Goal: Task Accomplishment & Management: Use online tool/utility

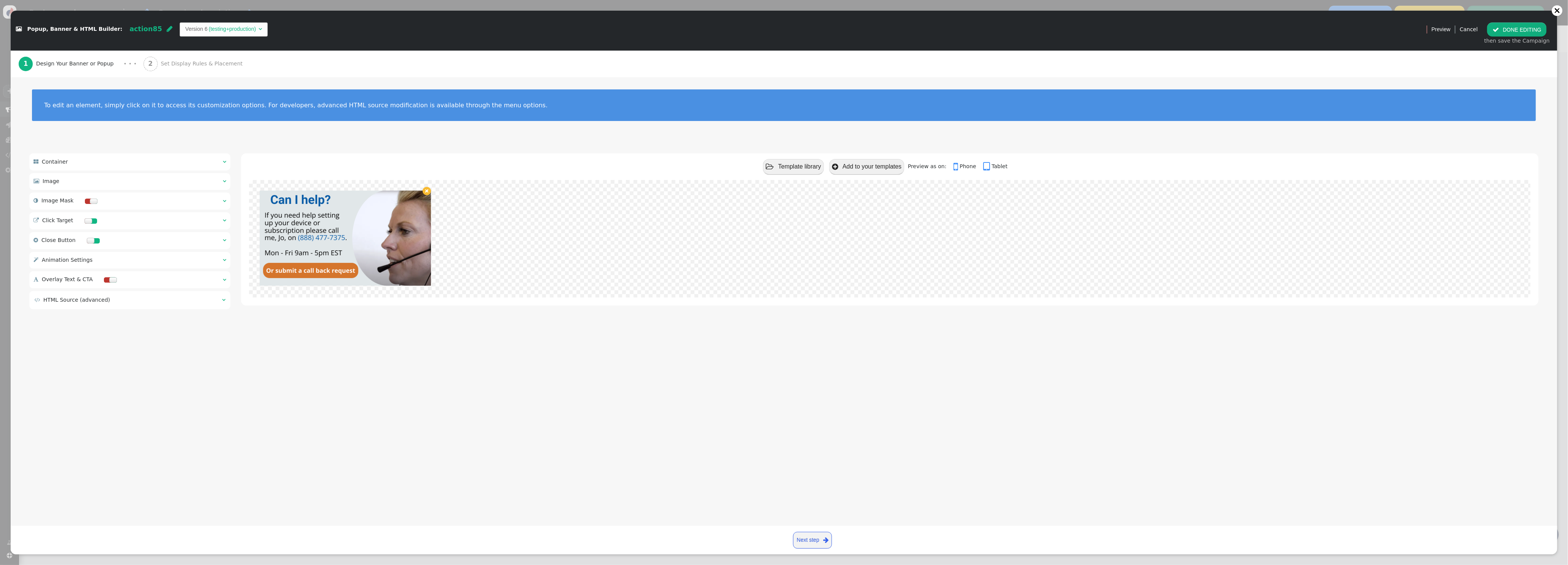
click at [1139, 128] on div "To edit an element, simply click on it to access its customization options. For…" at bounding box center [784, 110] width 1547 height 66
click at [1528, 32] on button " DONE EDITING" at bounding box center [1517, 29] width 60 height 14
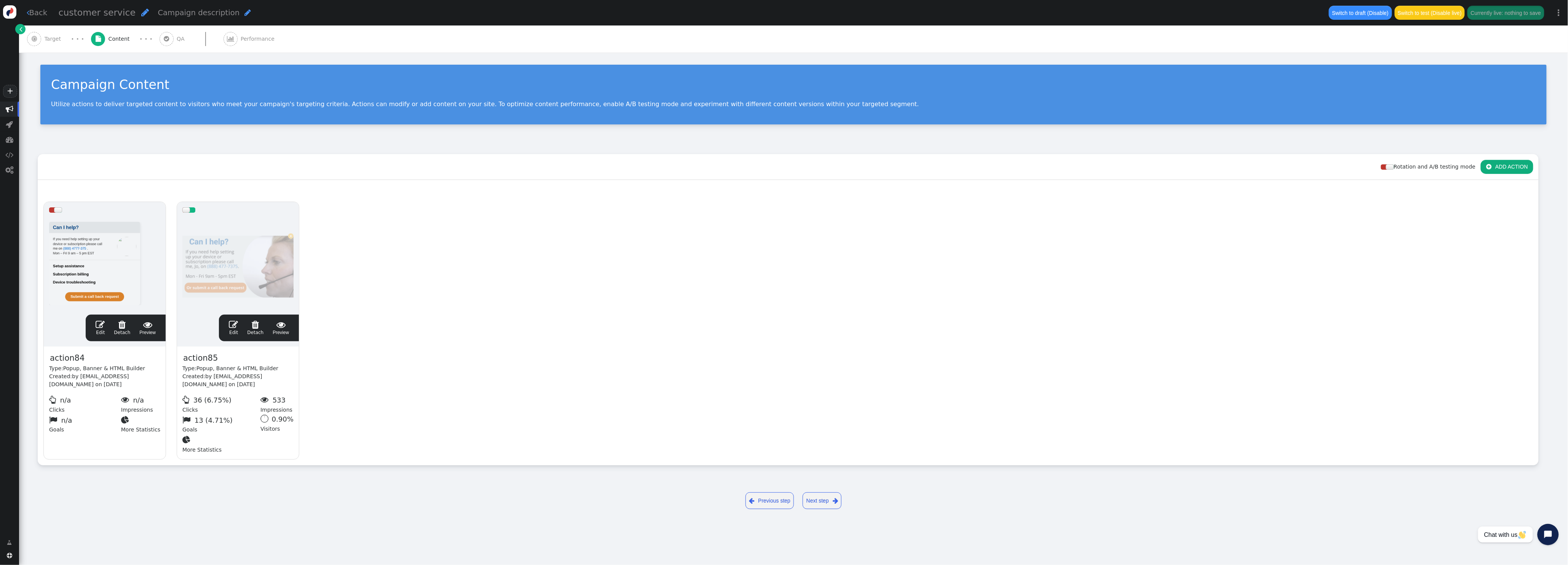
click at [42, 11] on link " Back" at bounding box center [37, 13] width 21 height 11
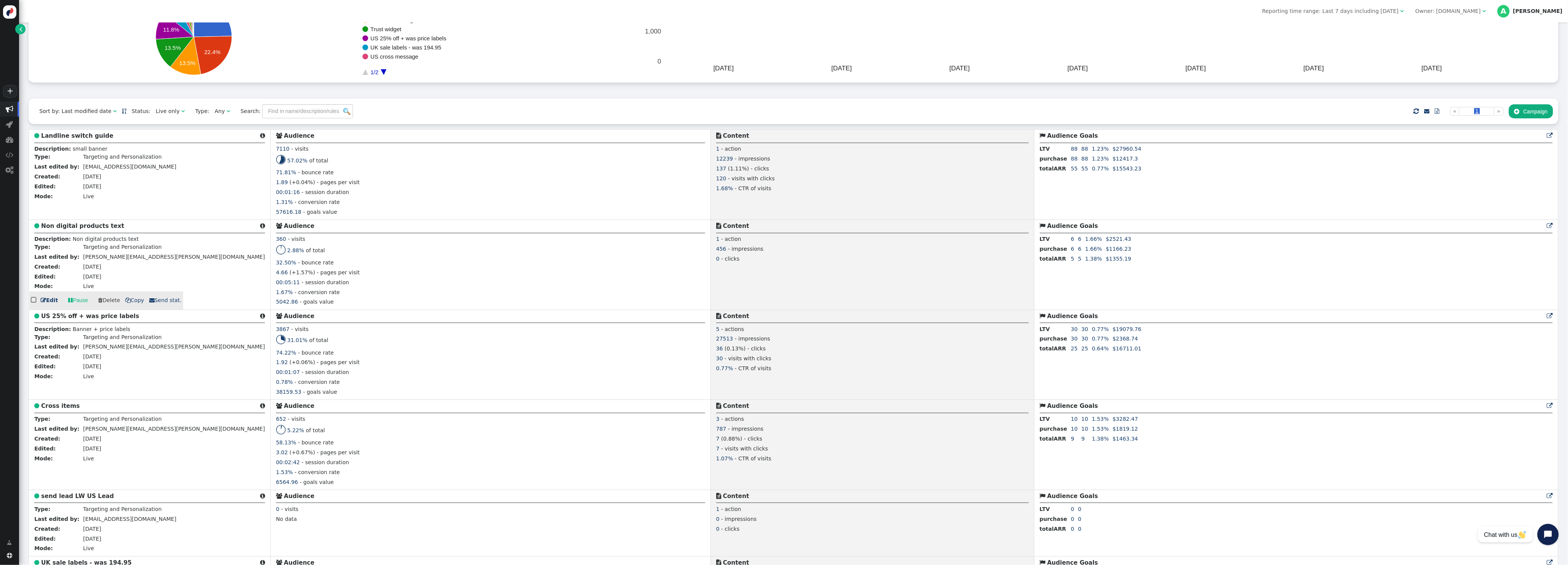
scroll to position [110, 0]
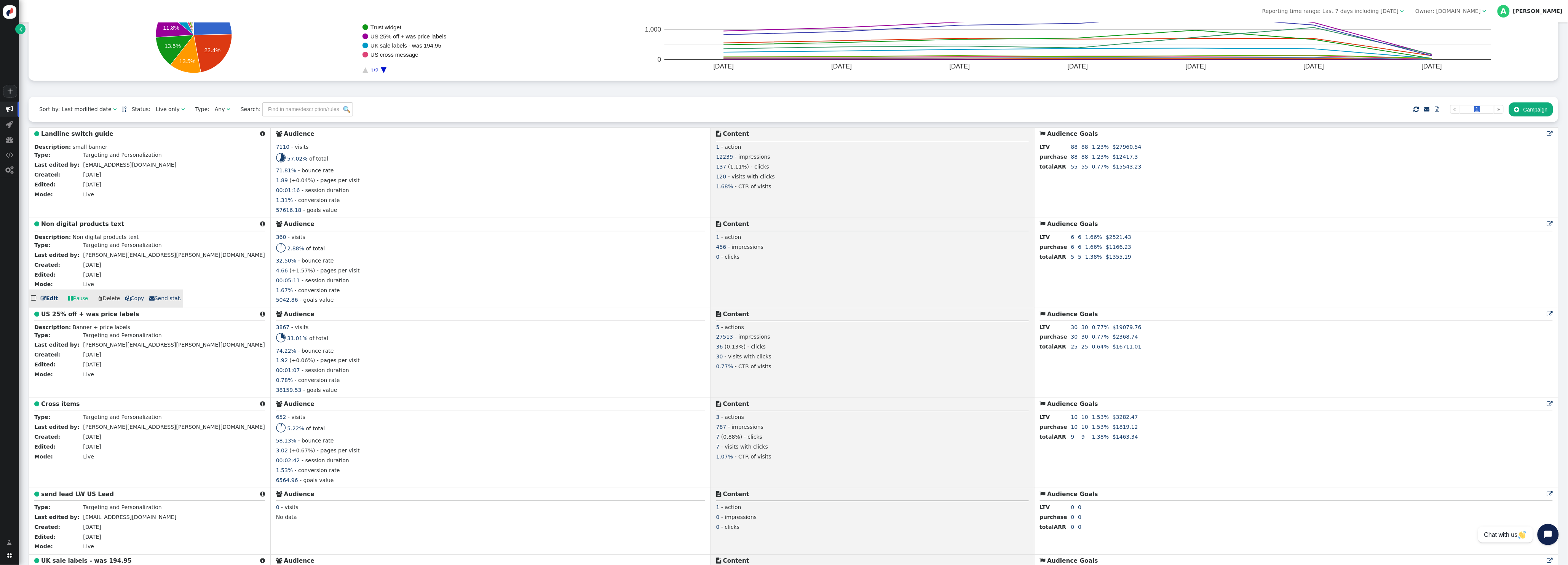
click at [52, 299] on link " Edit" at bounding box center [49, 298] width 17 height 8
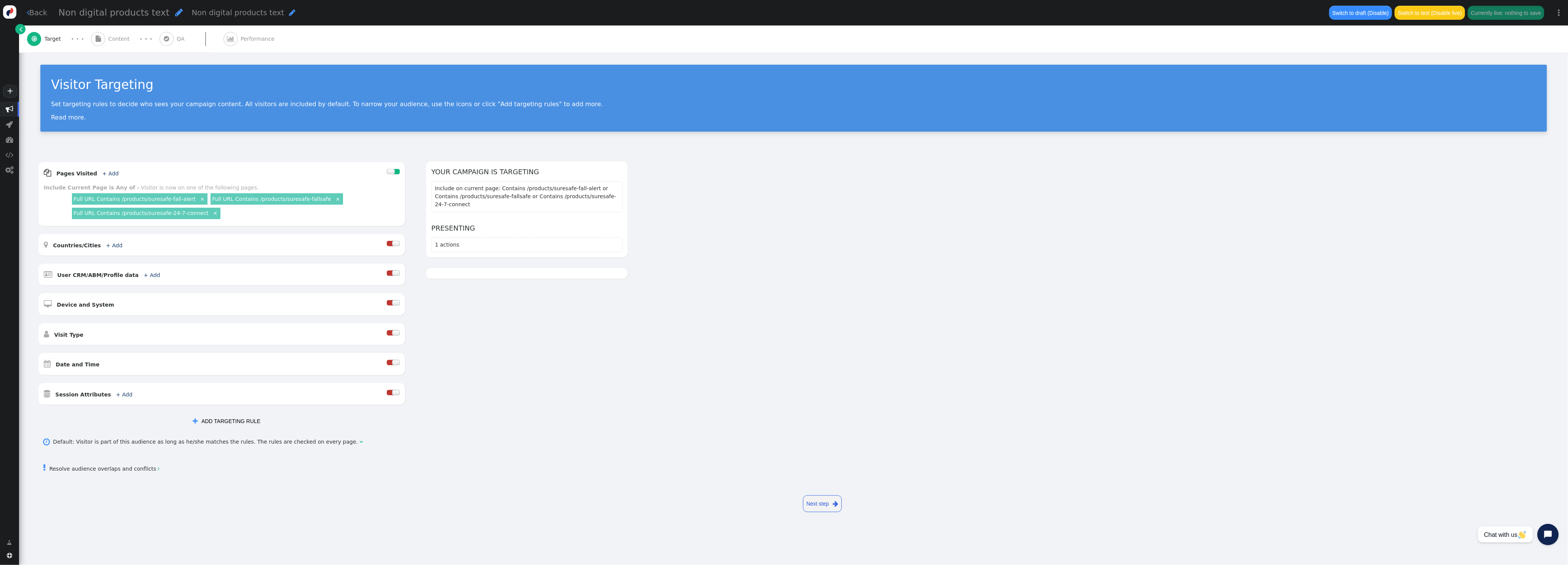
click at [110, 35] on span "Content" at bounding box center [121, 39] width 24 height 8
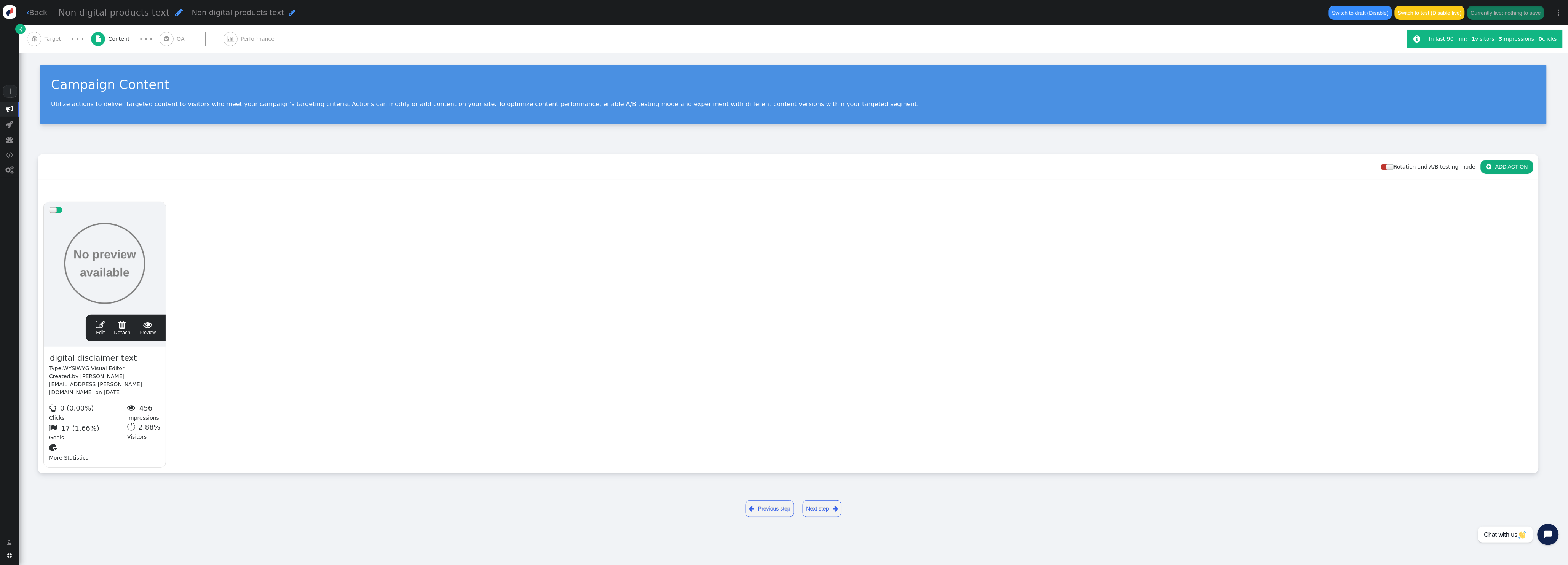
click at [101, 326] on span "" at bounding box center [100, 324] width 9 height 9
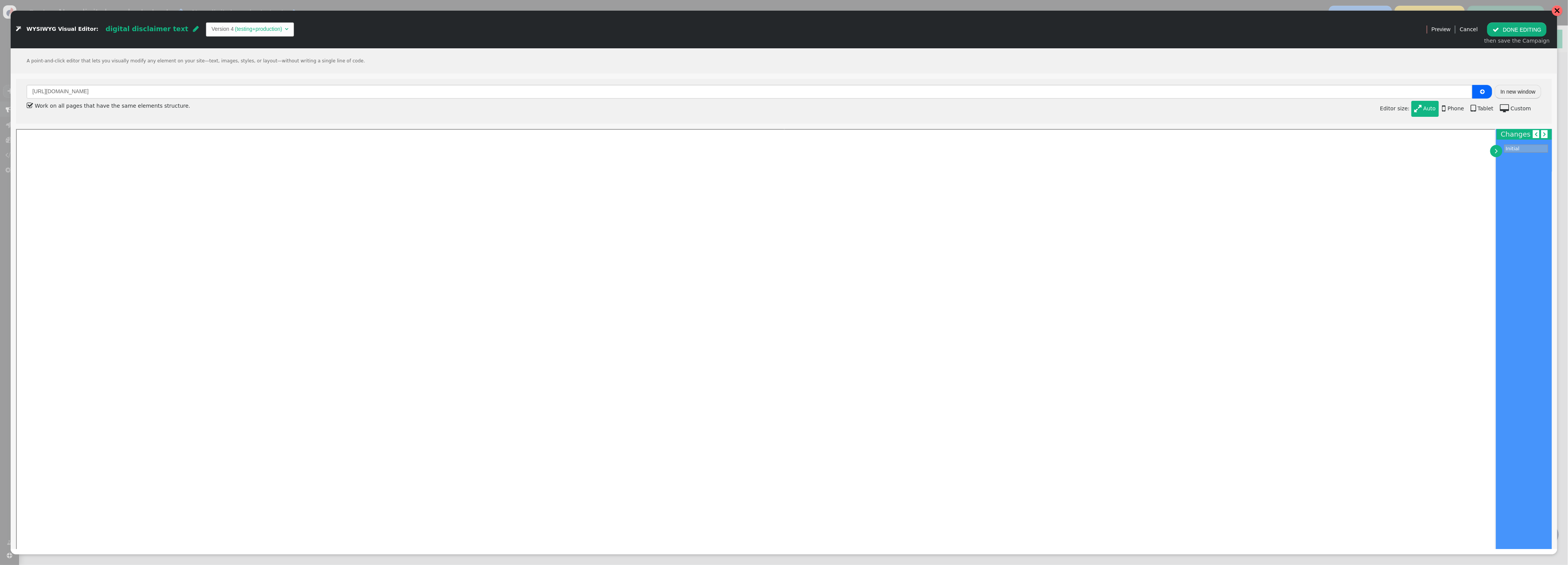
click at [1561, 9] on div at bounding box center [1558, 11] width 11 height 11
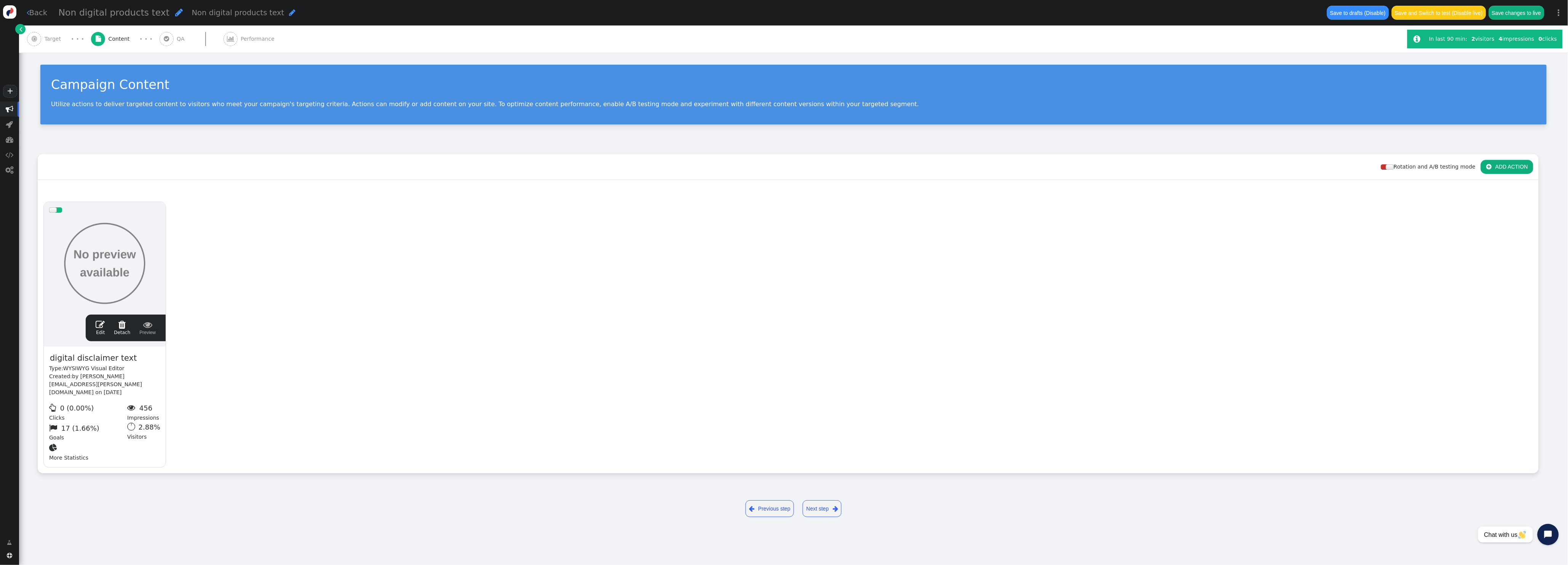
click at [40, 10] on link " Back" at bounding box center [37, 13] width 21 height 11
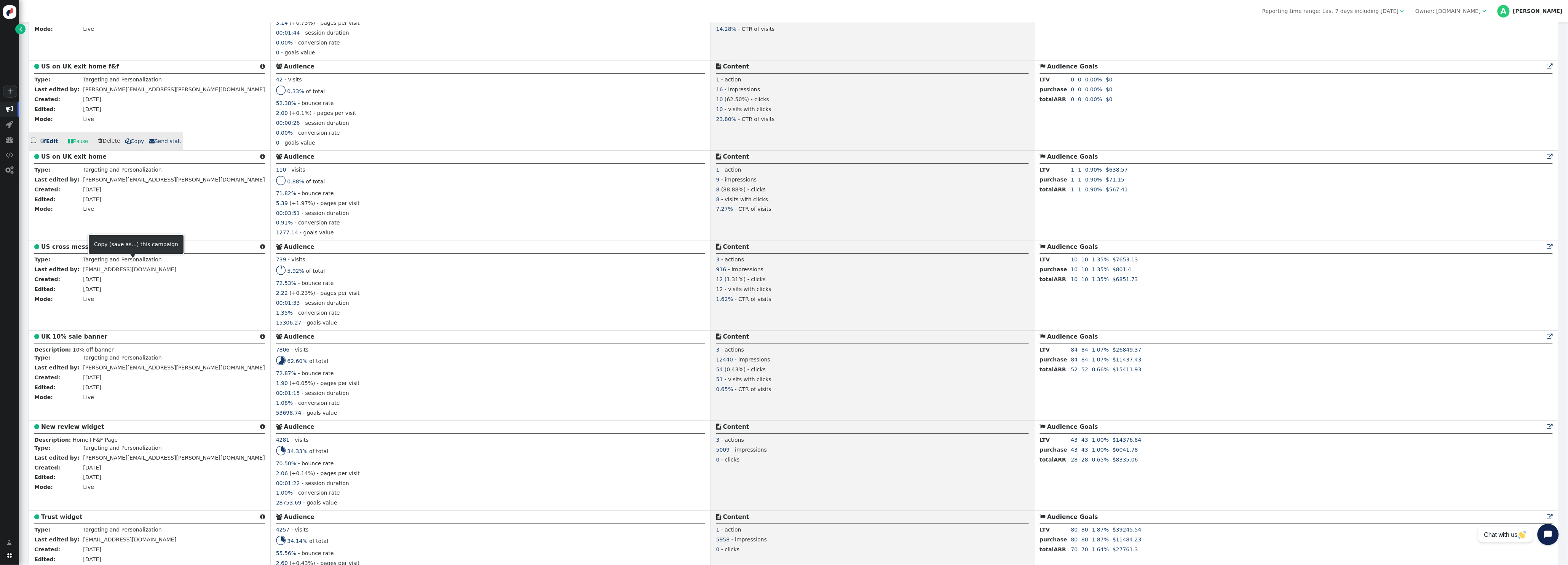
scroll to position [1277, 0]
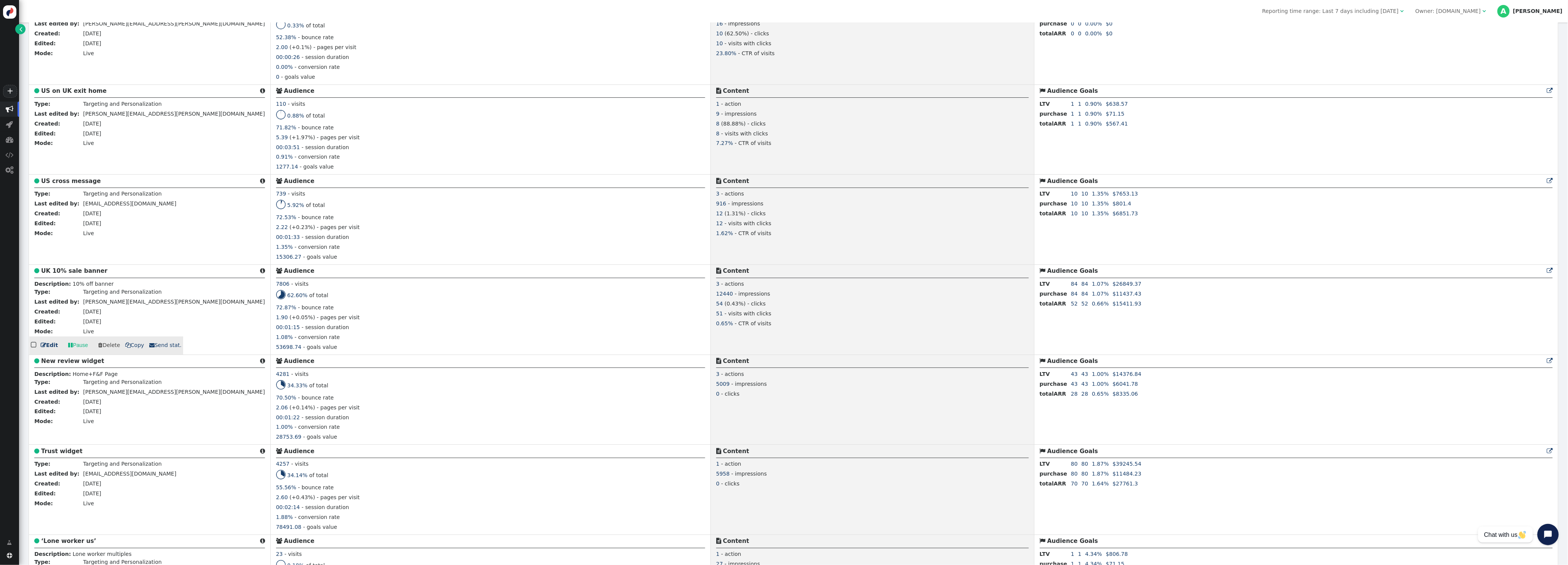
click at [88, 271] on b "UK 10% sale banner" at bounding box center [74, 271] width 66 height 7
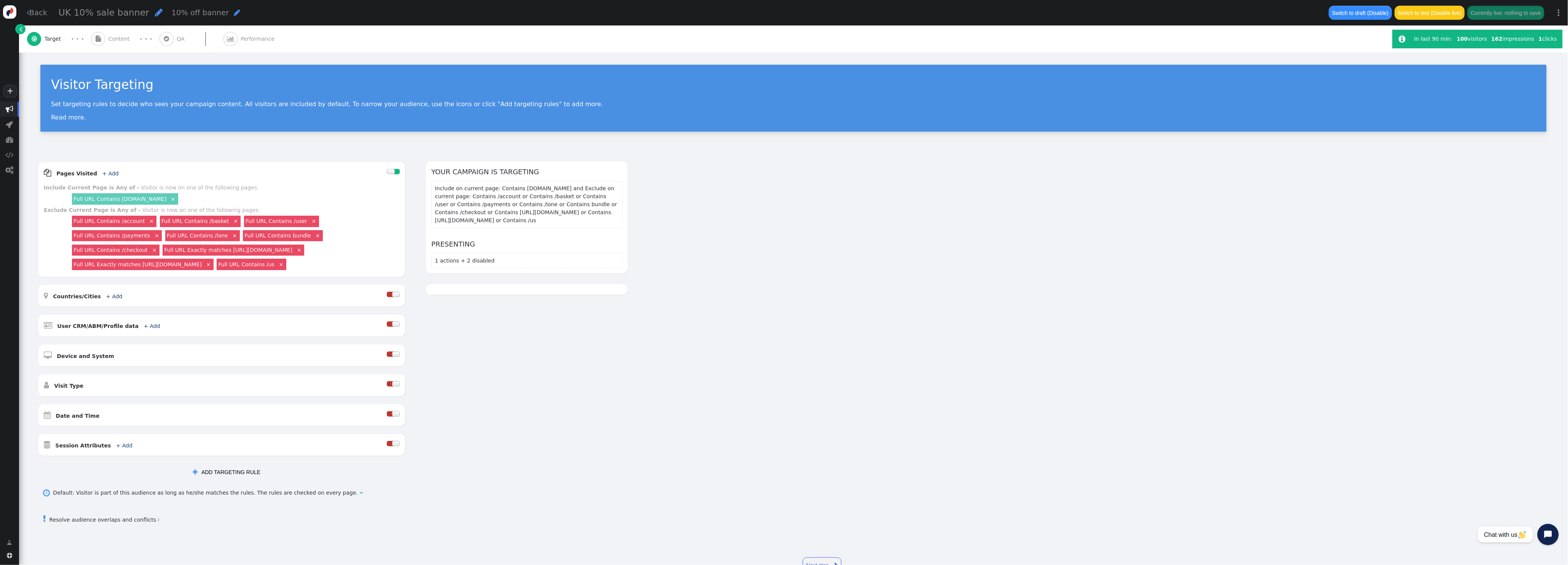
click at [116, 38] on span "Content" at bounding box center [121, 39] width 24 height 8
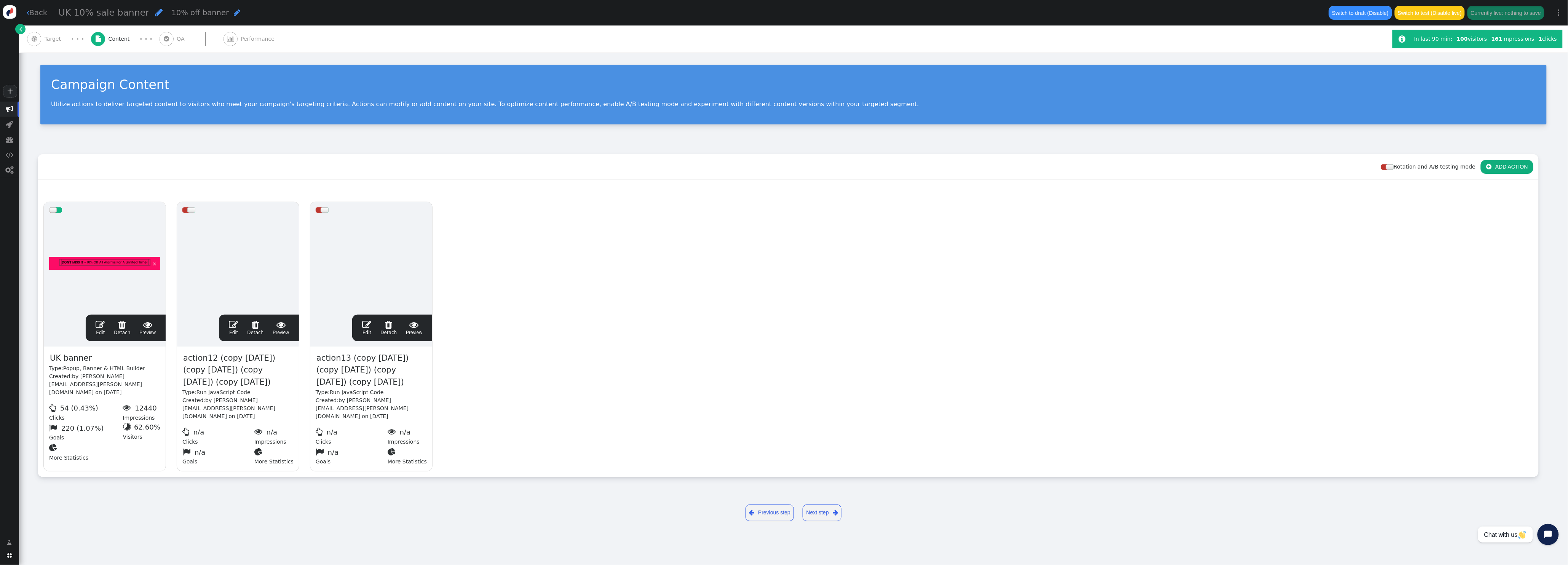
click at [44, 13] on link " Back" at bounding box center [37, 13] width 21 height 11
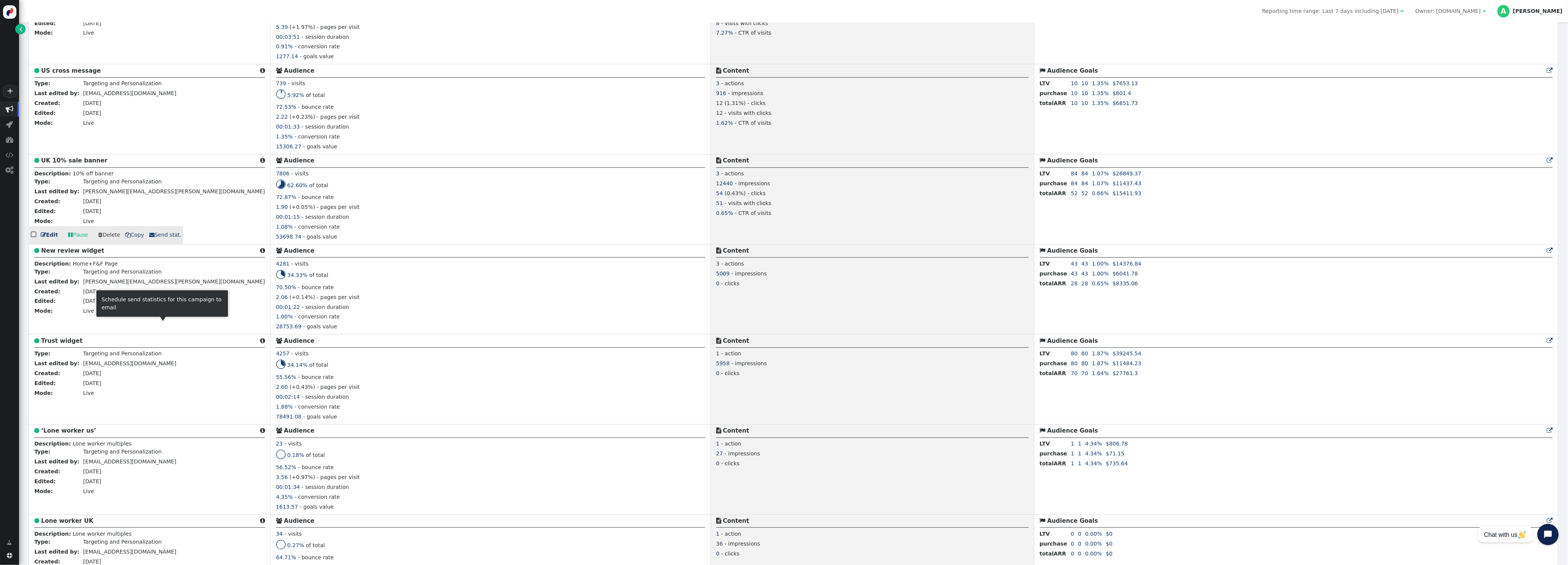
scroll to position [1429, 0]
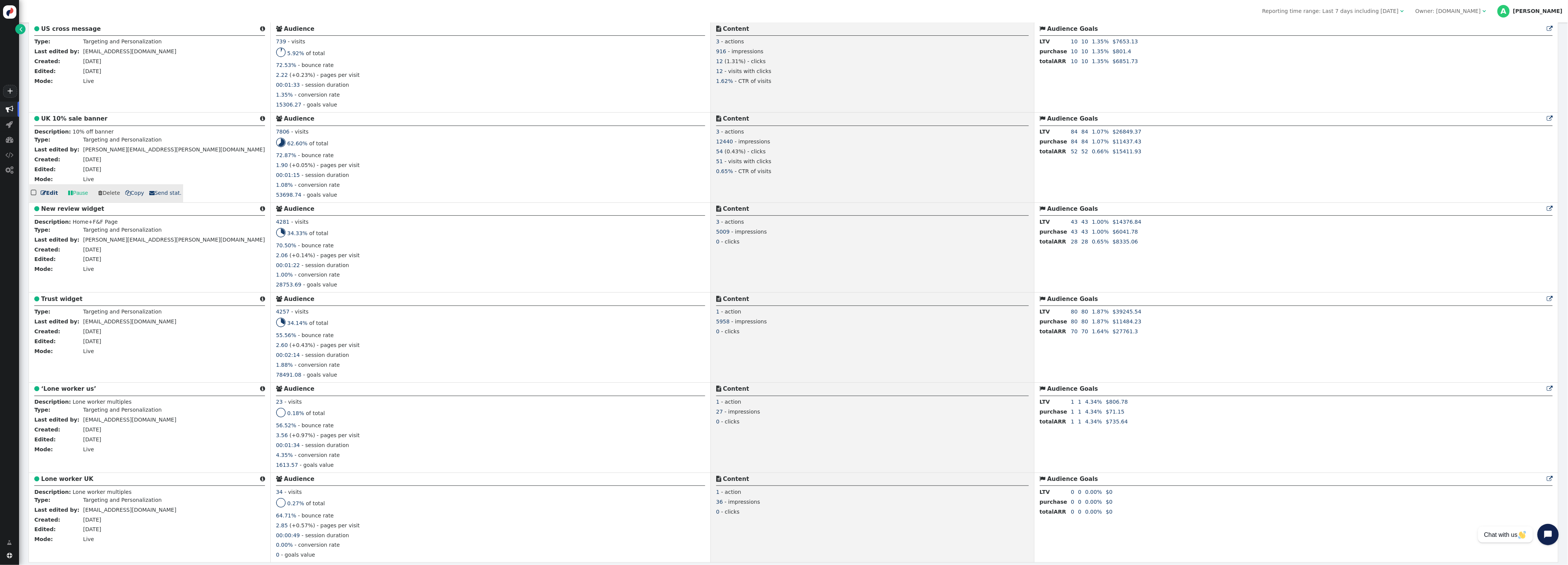
click at [52, 189] on link " Edit" at bounding box center [49, 193] width 17 height 8
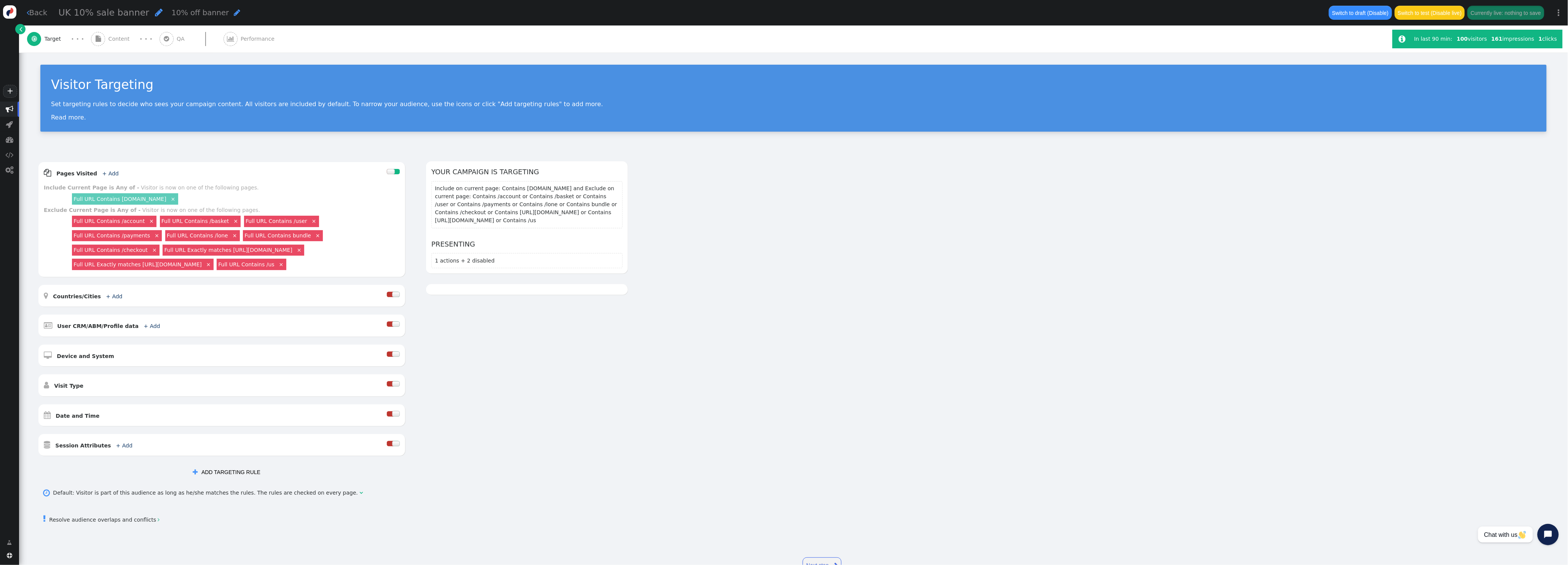
click at [125, 38] on span "Content" at bounding box center [121, 39] width 24 height 8
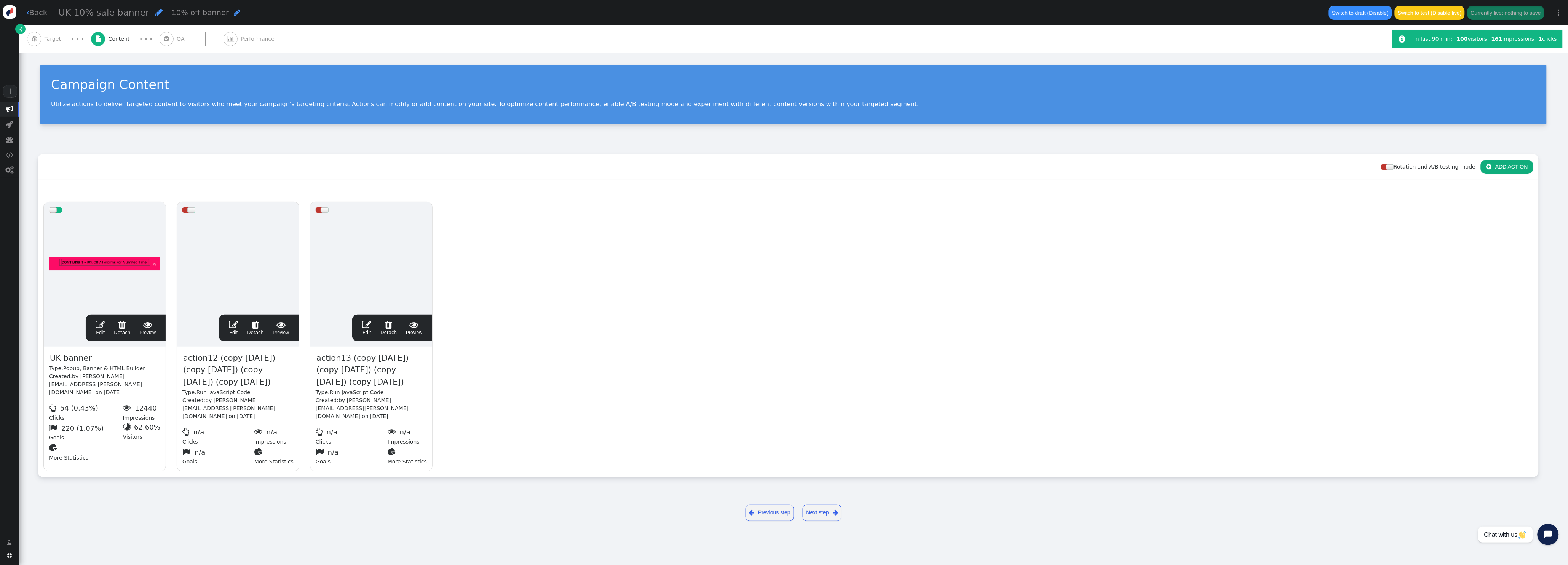
click at [101, 328] on span "" at bounding box center [100, 324] width 9 height 9
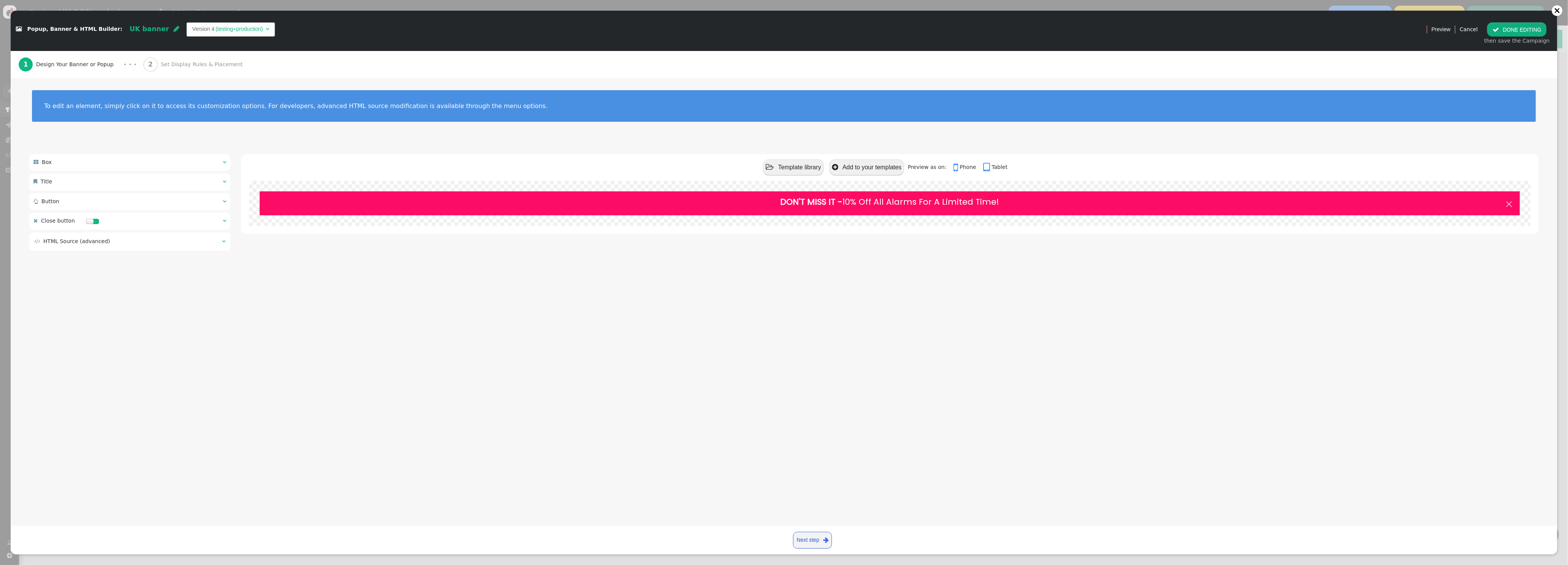
click at [216, 162] on div " Box  " at bounding box center [130, 162] width 201 height 17
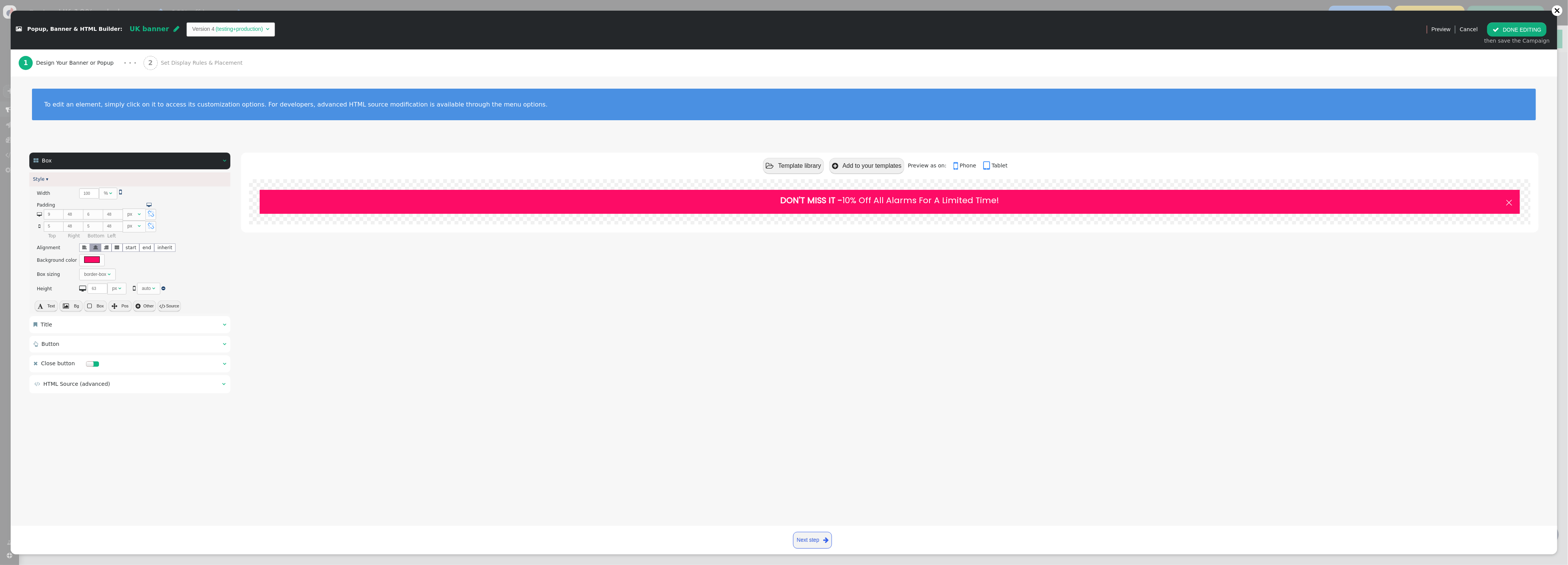
click at [221, 386] on td "" at bounding box center [222, 384] width 9 height 8
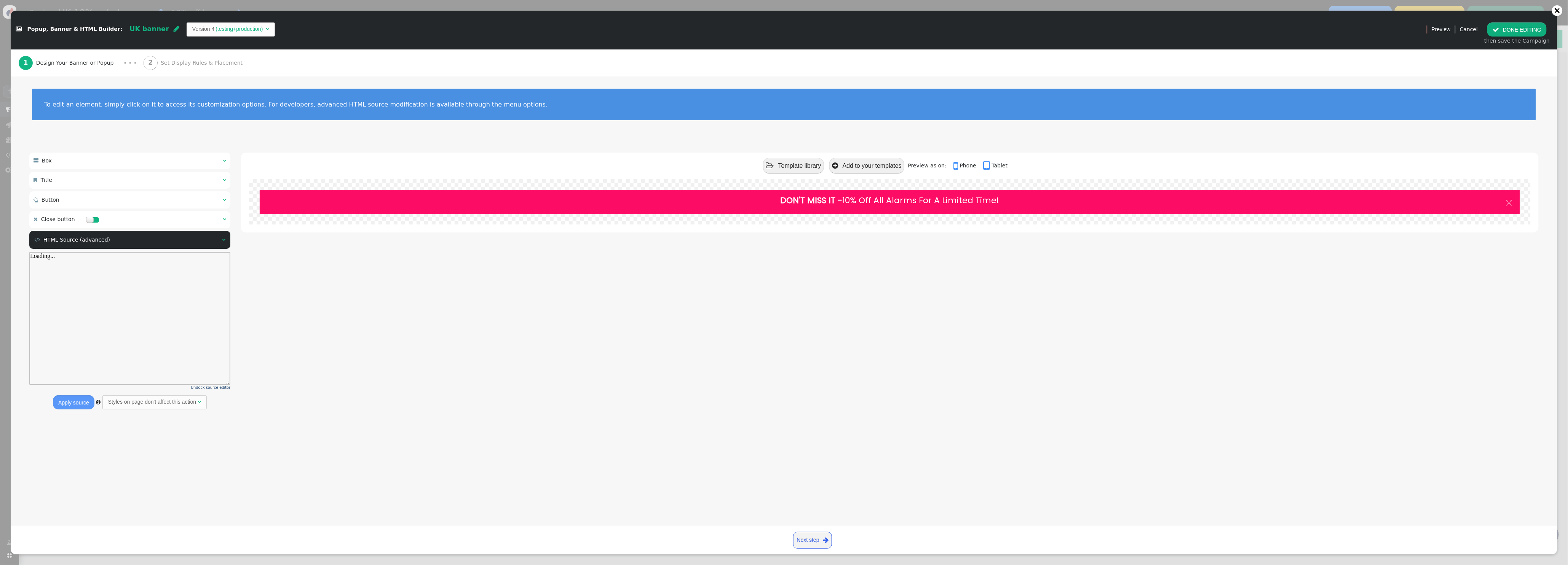
click at [222, 241] on span "" at bounding box center [224, 240] width 4 height 5
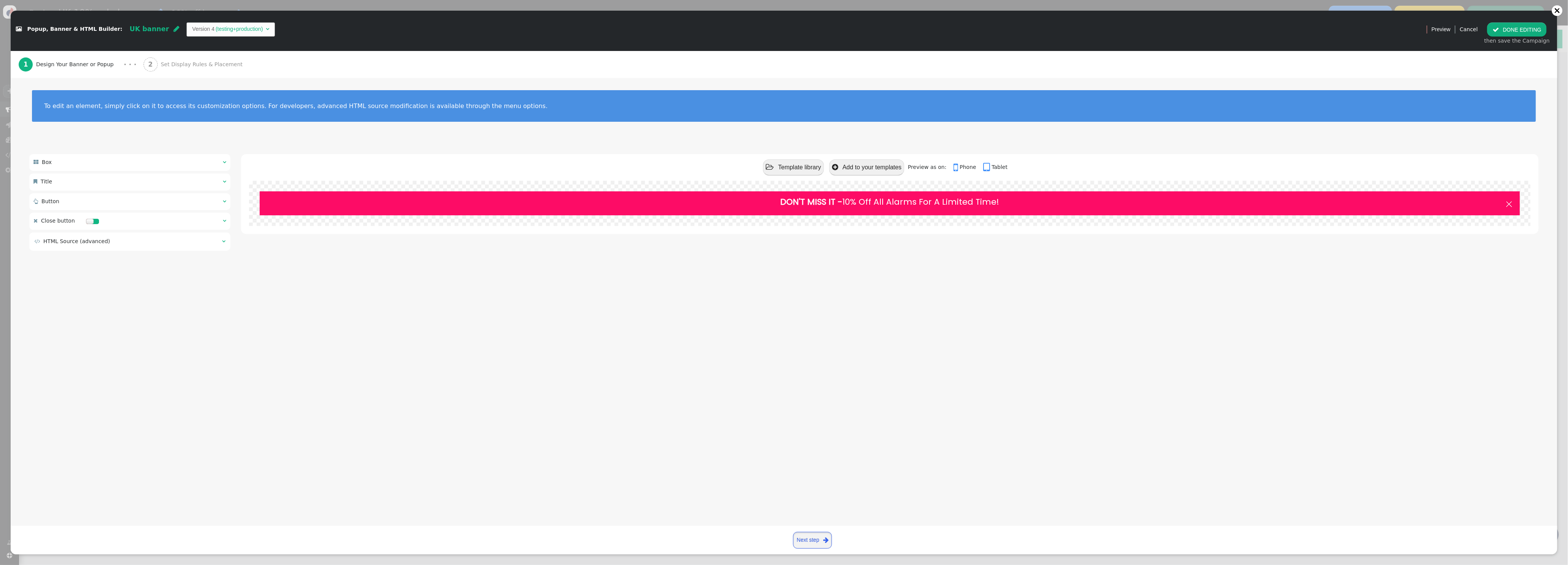
click at [821, 541] on link "Next step " at bounding box center [813, 541] width 39 height 17
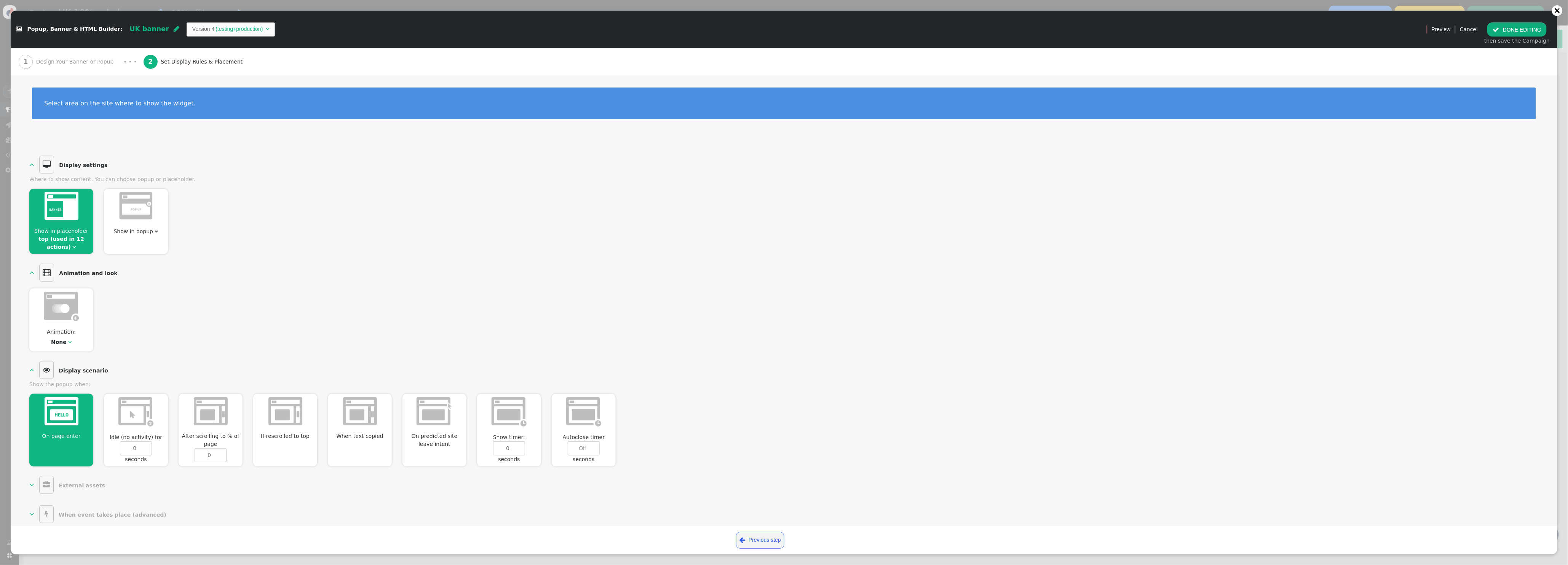
click at [68, 342] on span "" at bounding box center [70, 342] width 4 height 5
